Goal: Find specific page/section: Find specific page/section

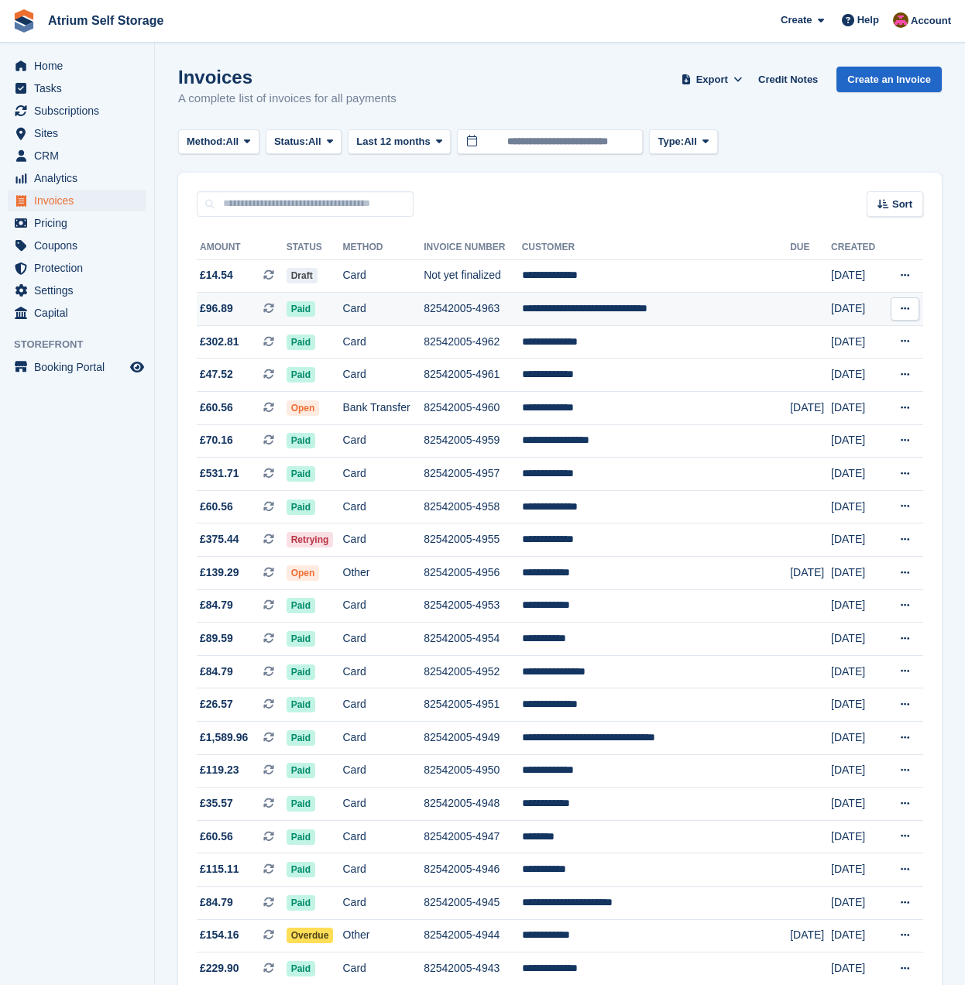
click at [632, 314] on td "**********" at bounding box center [656, 309] width 268 height 33
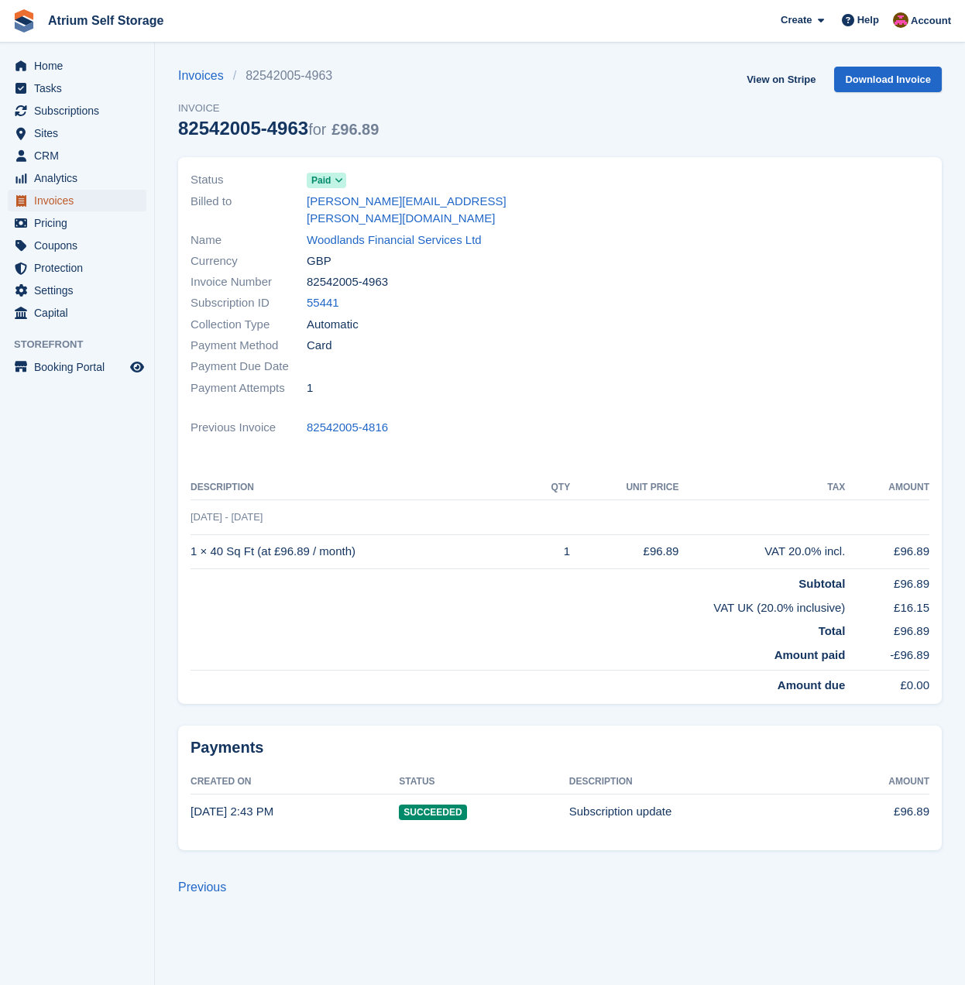
click at [53, 199] on span "Invoices" at bounding box center [80, 201] width 93 height 22
